Goal: Find contact information: Find contact information

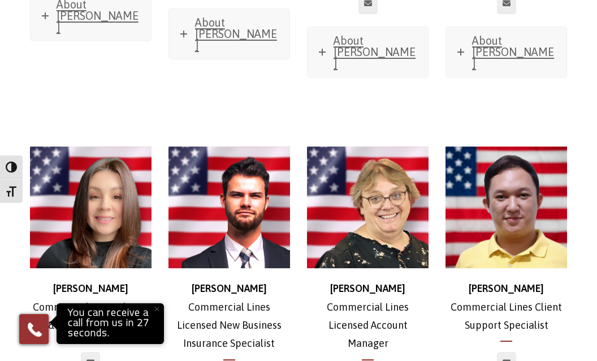
scroll to position [1017, 0]
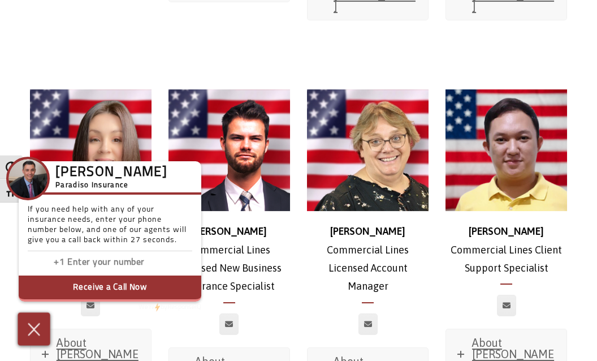
click at [20, 338] on div at bounding box center [34, 328] width 32 height 33
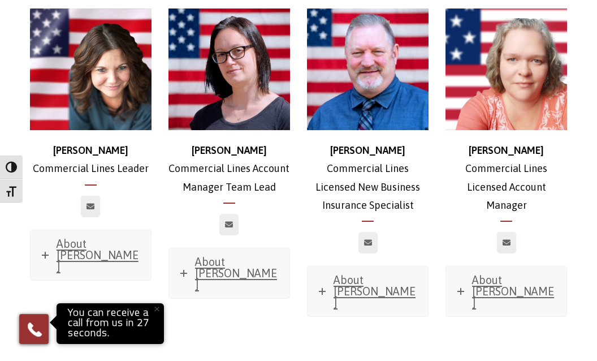
scroll to position [735, 0]
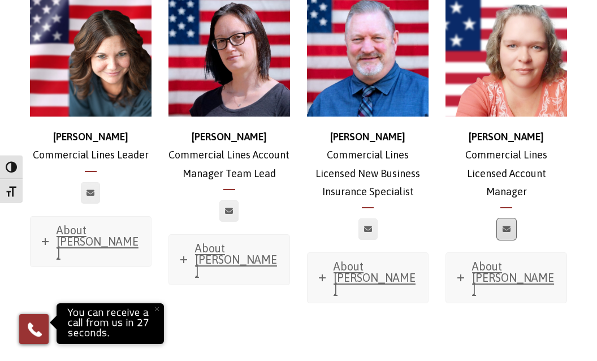
click at [508, 225] on icon at bounding box center [506, 228] width 8 height 7
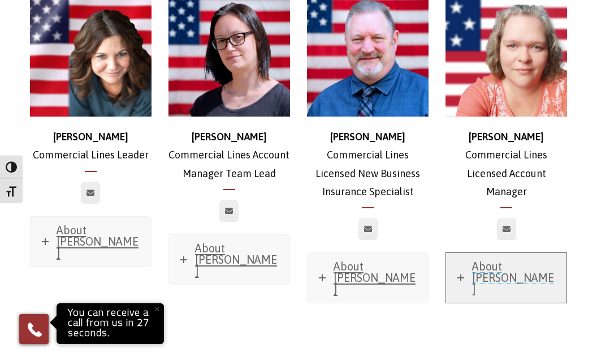
click at [523, 253] on link "About [PERSON_NAME]" at bounding box center [506, 278] width 120 height 50
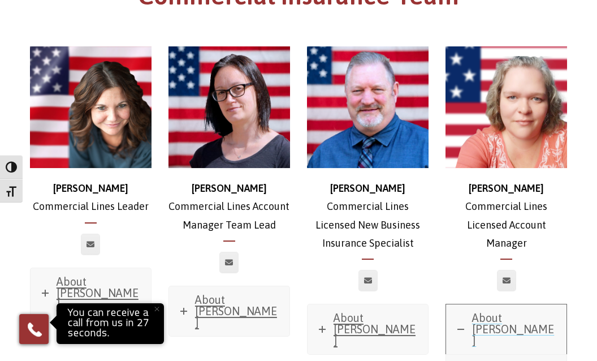
scroll to position [678, 0]
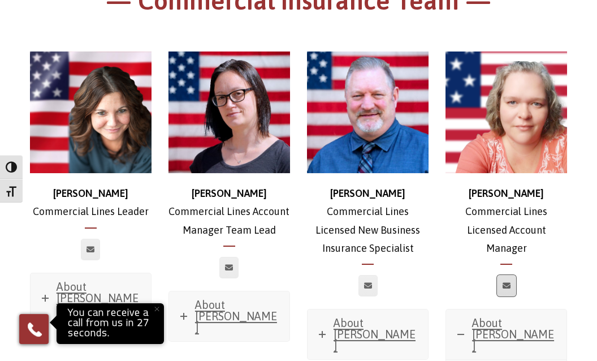
click at [504, 282] on icon at bounding box center [506, 285] width 8 height 7
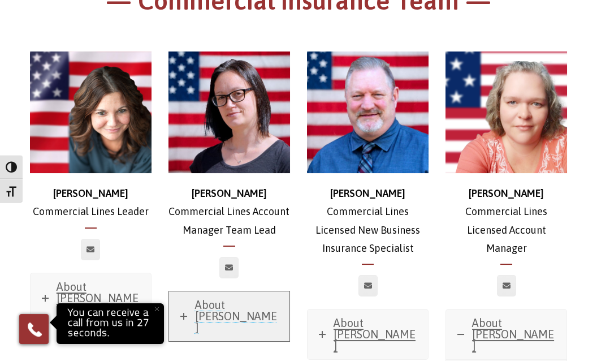
click at [233, 298] on span "About [PERSON_NAME]" at bounding box center [236, 316] width 82 height 36
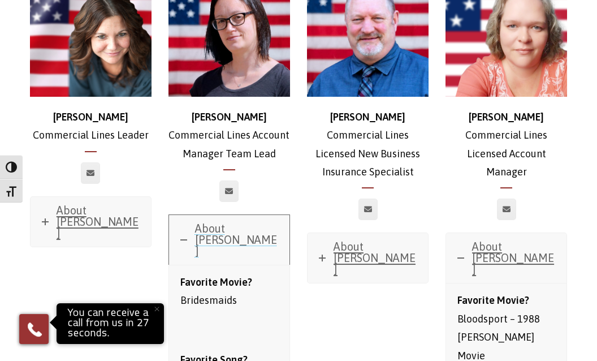
scroll to position [735, 0]
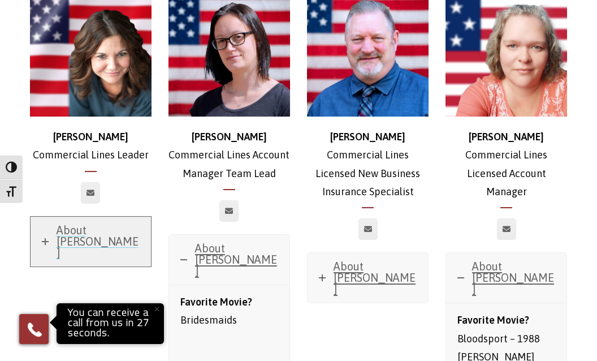
click at [89, 223] on span "About [PERSON_NAME]" at bounding box center [98, 241] width 82 height 36
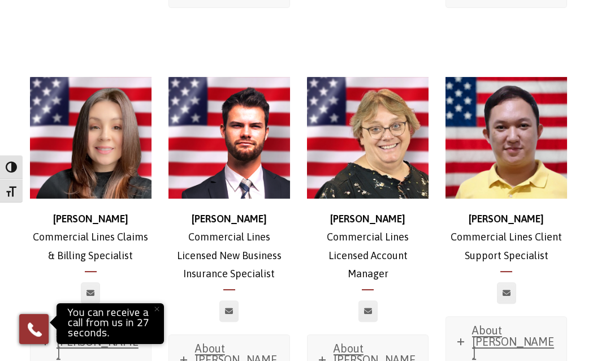
scroll to position [1752, 0]
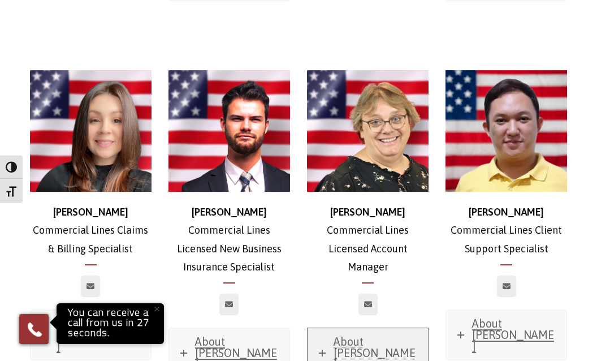
click at [392, 335] on span "About [PERSON_NAME]" at bounding box center [374, 353] width 82 height 36
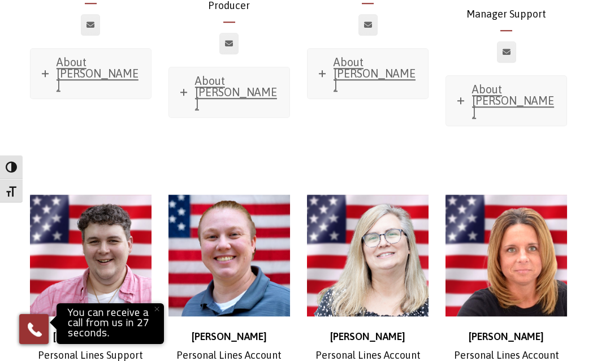
scroll to position [4747, 0]
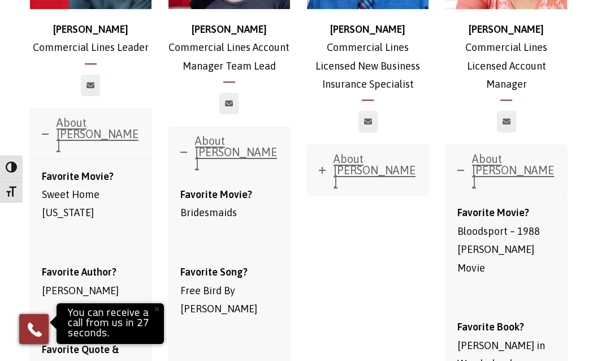
scroll to position [904, 0]
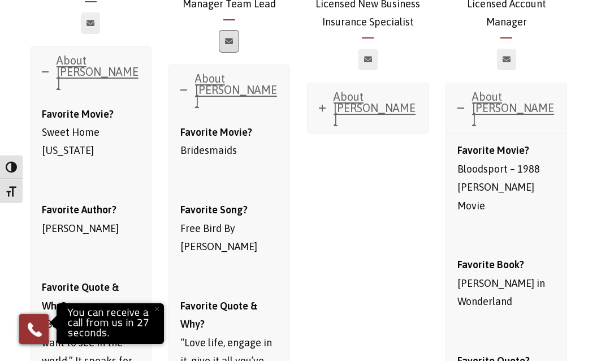
click at [227, 31] on link at bounding box center [228, 41] width 19 height 21
click at [91, 12] on link at bounding box center [90, 22] width 19 height 21
click at [111, 54] on span "About [PERSON_NAME]" at bounding box center [98, 72] width 82 height 36
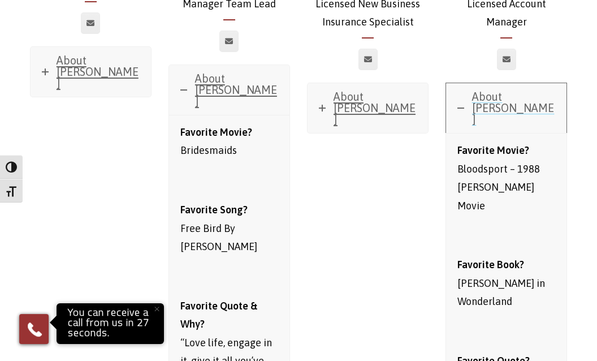
click at [458, 105] on icon at bounding box center [460, 108] width 7 height 7
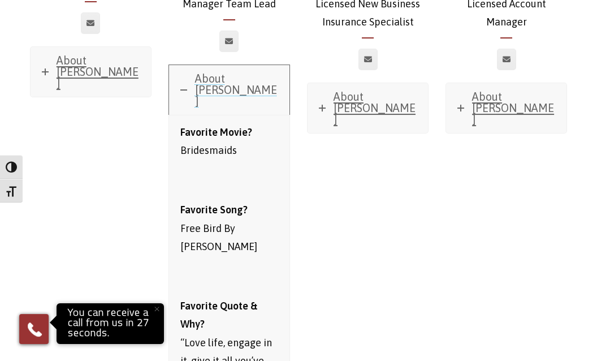
click at [186, 86] on icon at bounding box center [183, 89] width 7 height 7
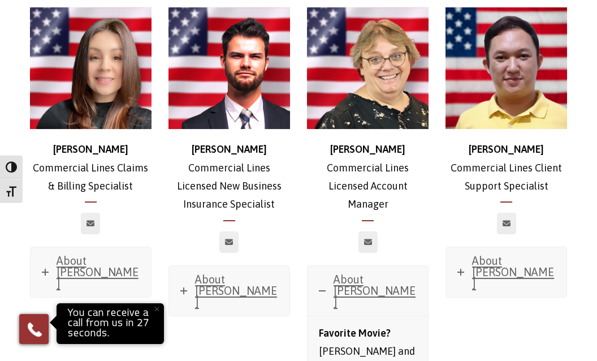
scroll to position [1130, 0]
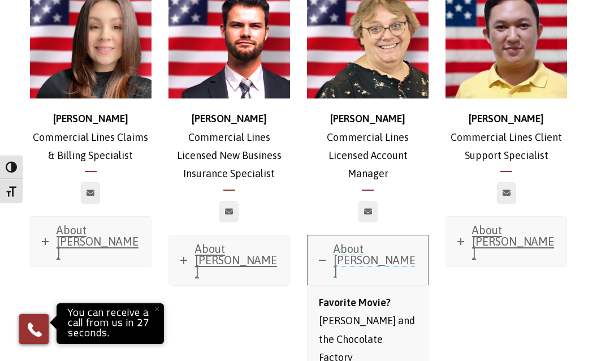
click at [319, 257] on icon at bounding box center [322, 260] width 7 height 7
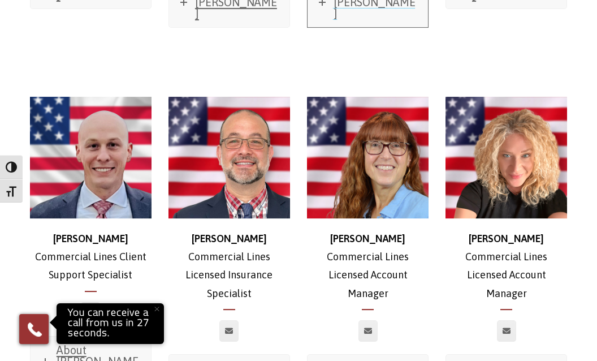
scroll to position [1413, 0]
